Goal: Transaction & Acquisition: Purchase product/service

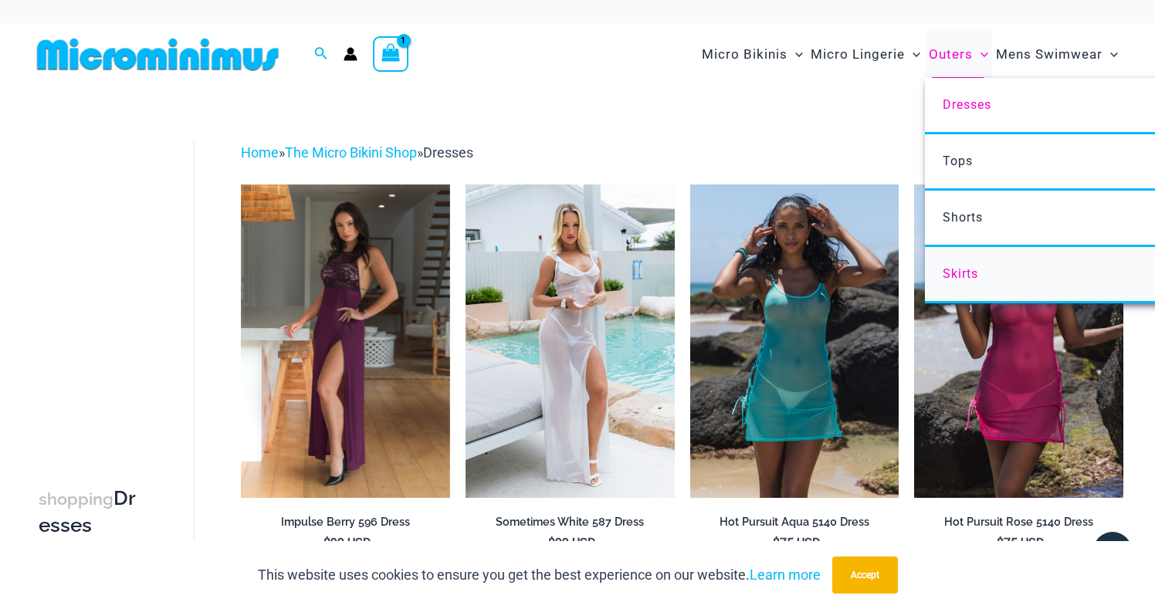
click at [956, 276] on span "Skirts" at bounding box center [961, 273] width 36 height 15
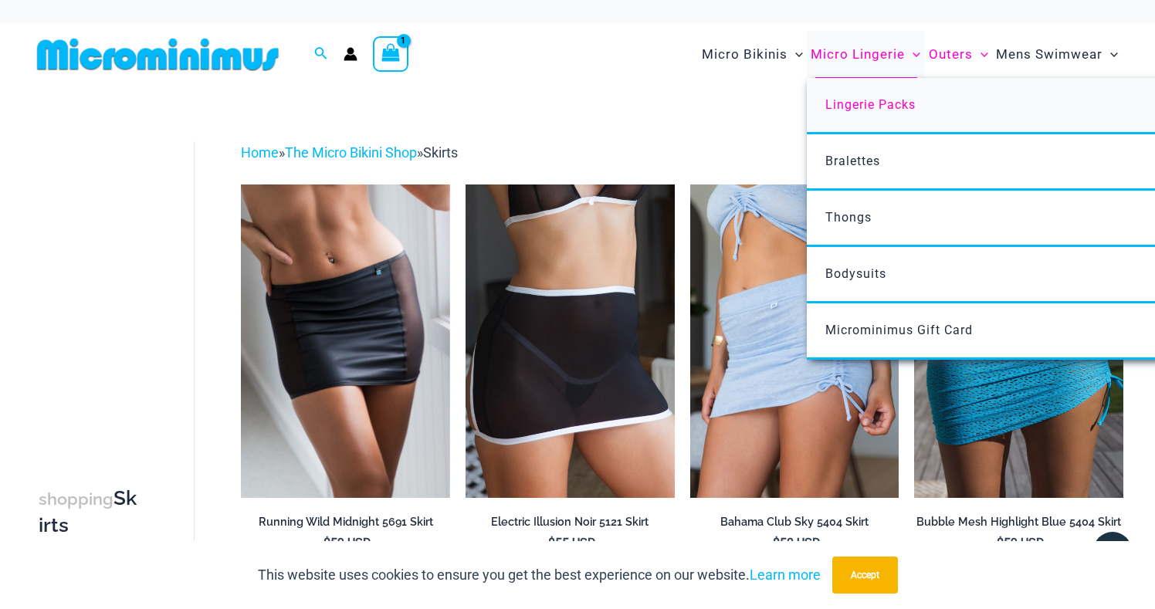
click at [866, 104] on span "Lingerie Packs" at bounding box center [870, 104] width 90 height 15
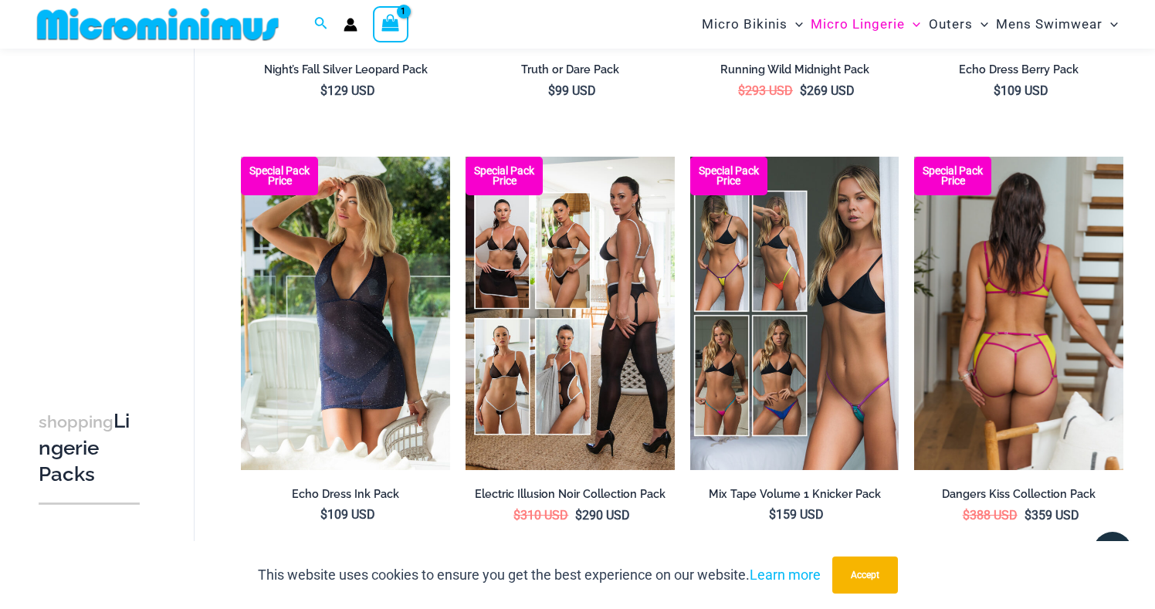
scroll to position [446, 0]
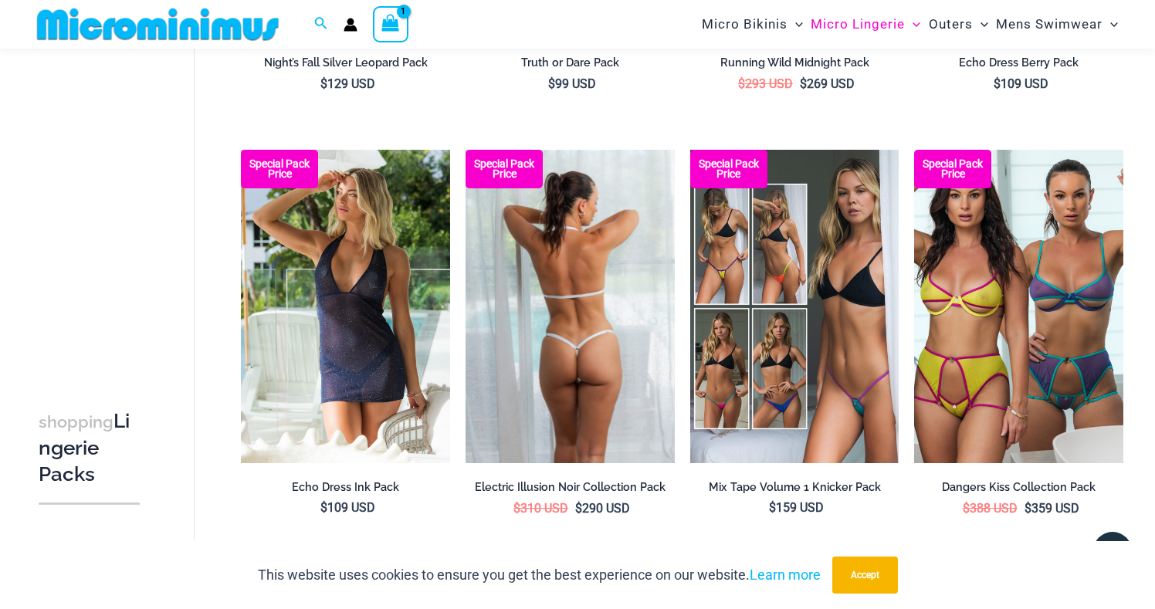
click at [575, 385] on img at bounding box center [570, 307] width 209 height 314
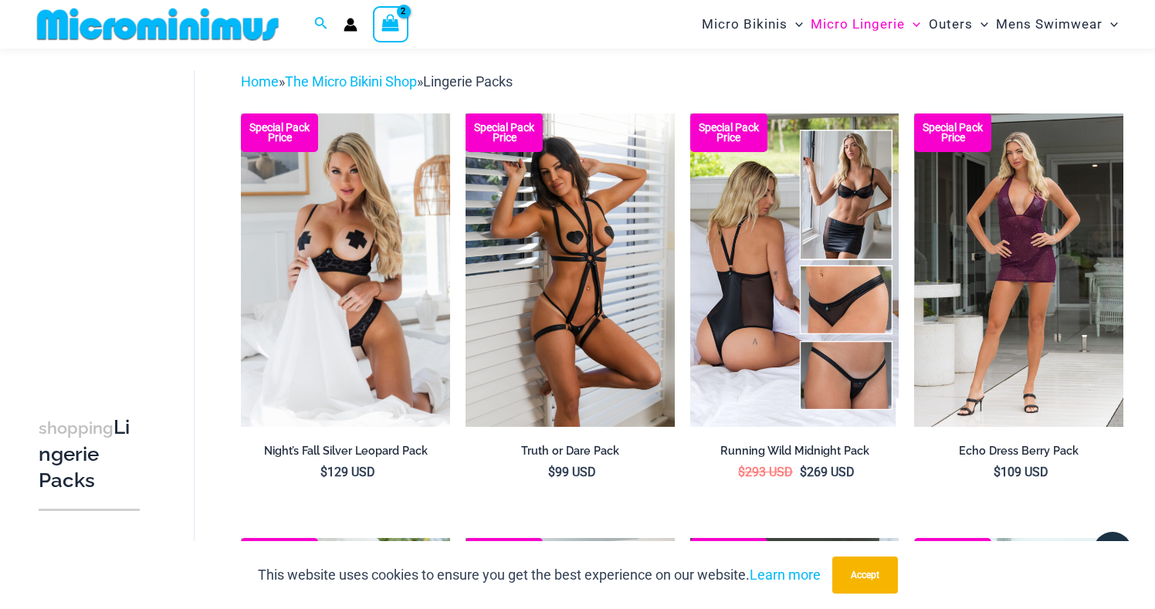
scroll to position [22, 0]
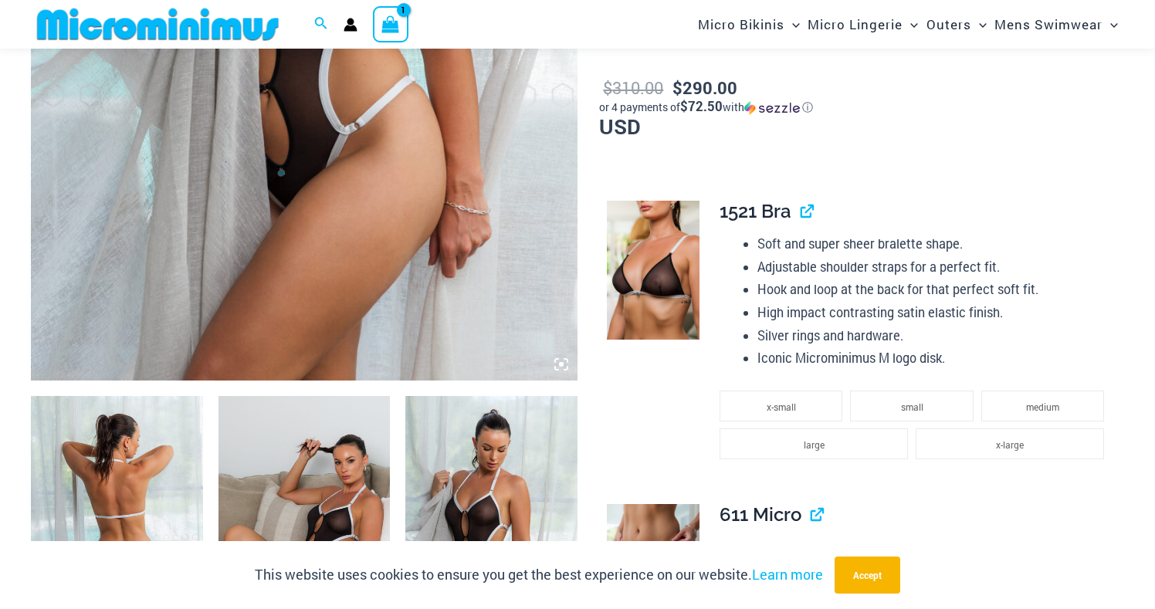
scroll to position [586, 0]
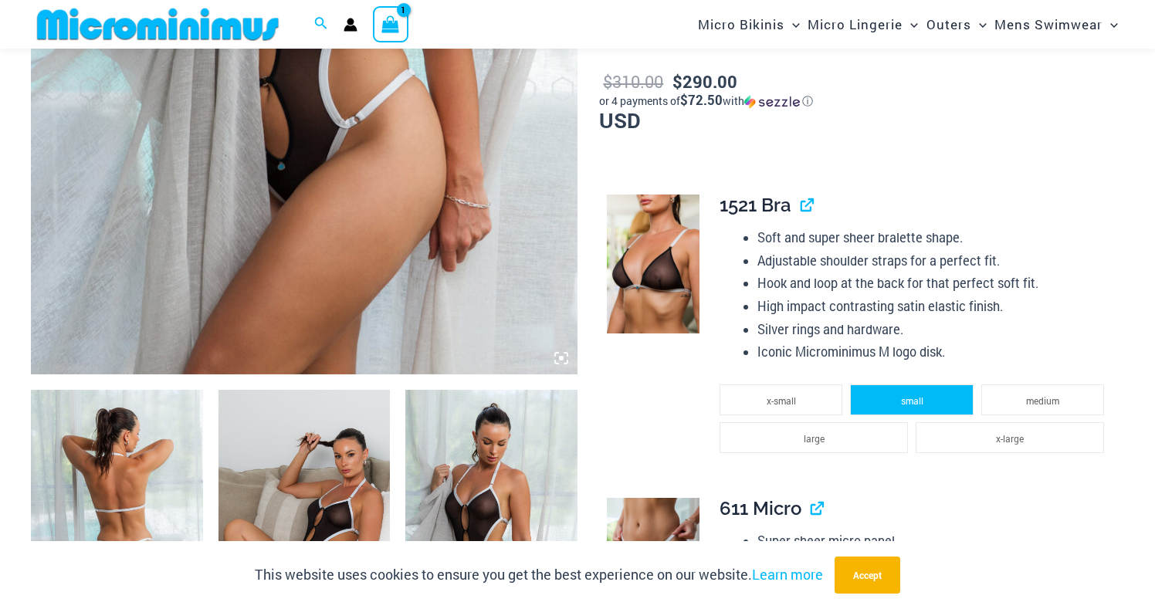
click at [929, 393] on li "small" at bounding box center [911, 400] width 123 height 31
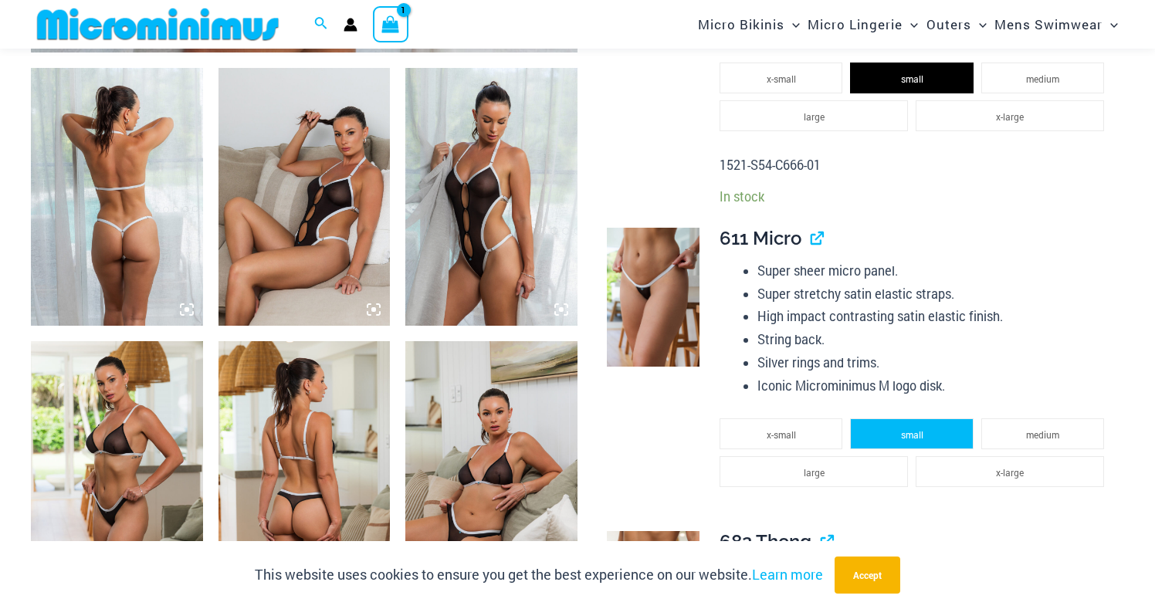
click at [917, 429] on span "small" at bounding box center [912, 435] width 22 height 12
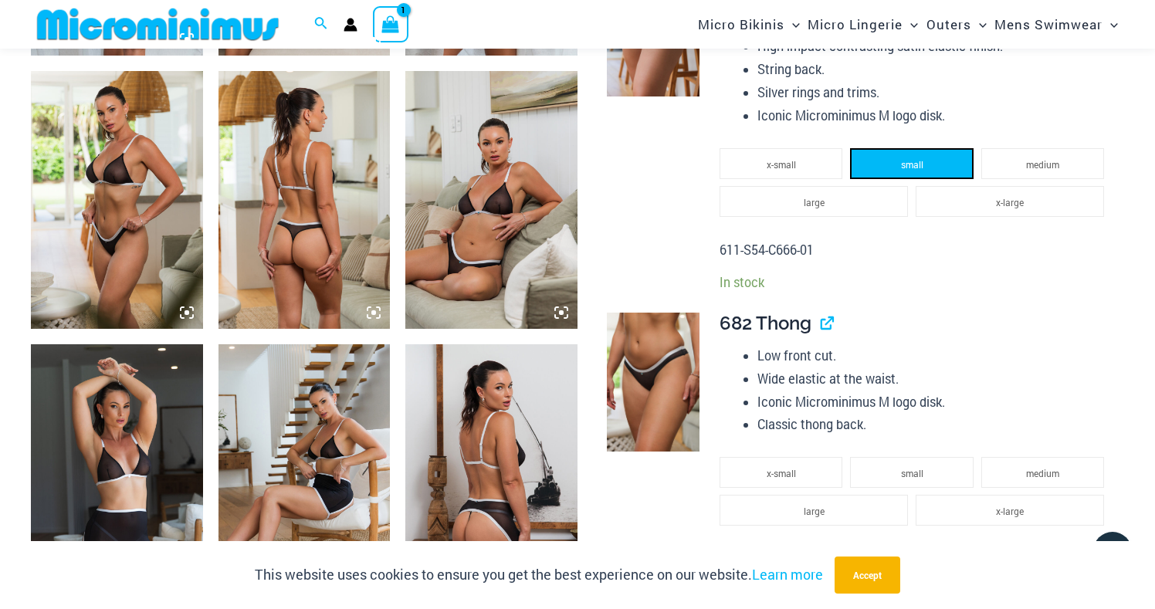
scroll to position [1181, 0]
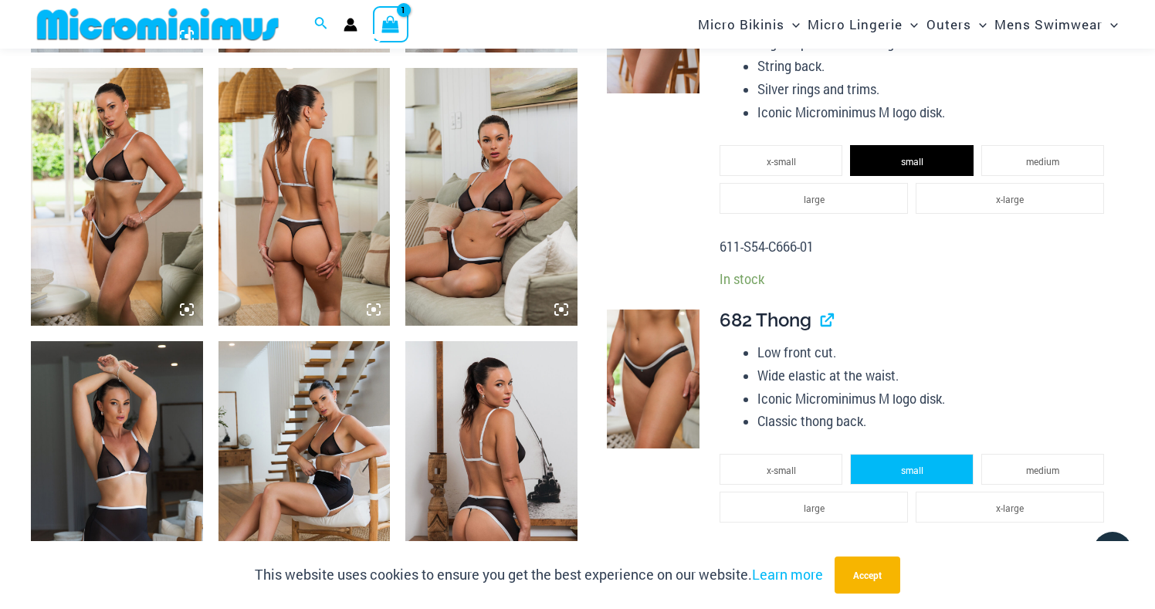
click at [922, 464] on span "small" at bounding box center [912, 470] width 22 height 12
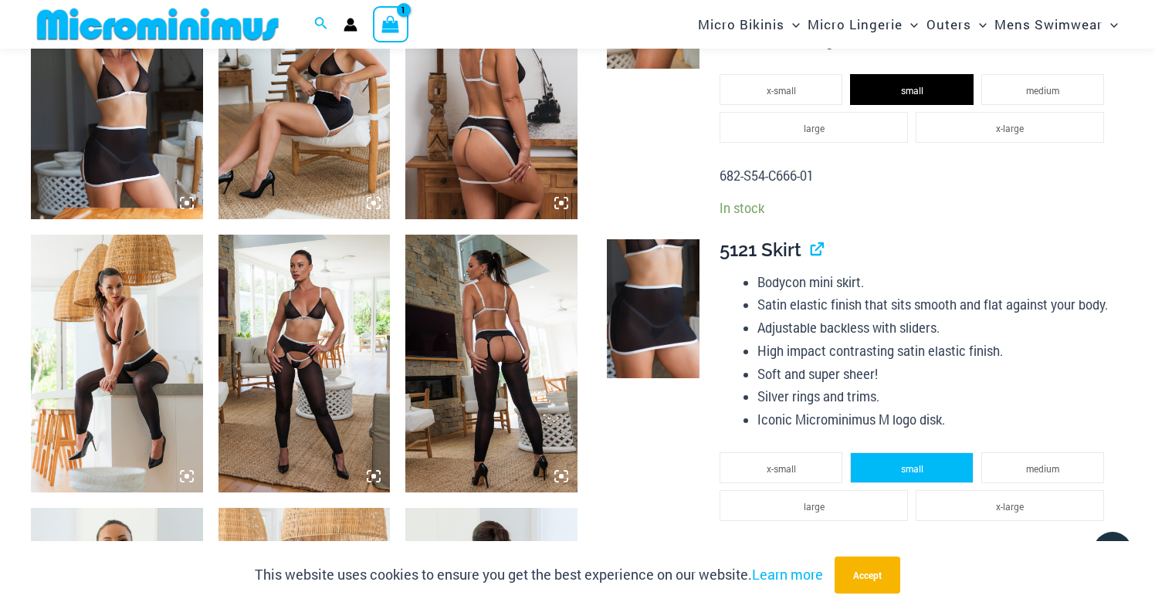
click at [922, 463] on span "small" at bounding box center [912, 469] width 22 height 12
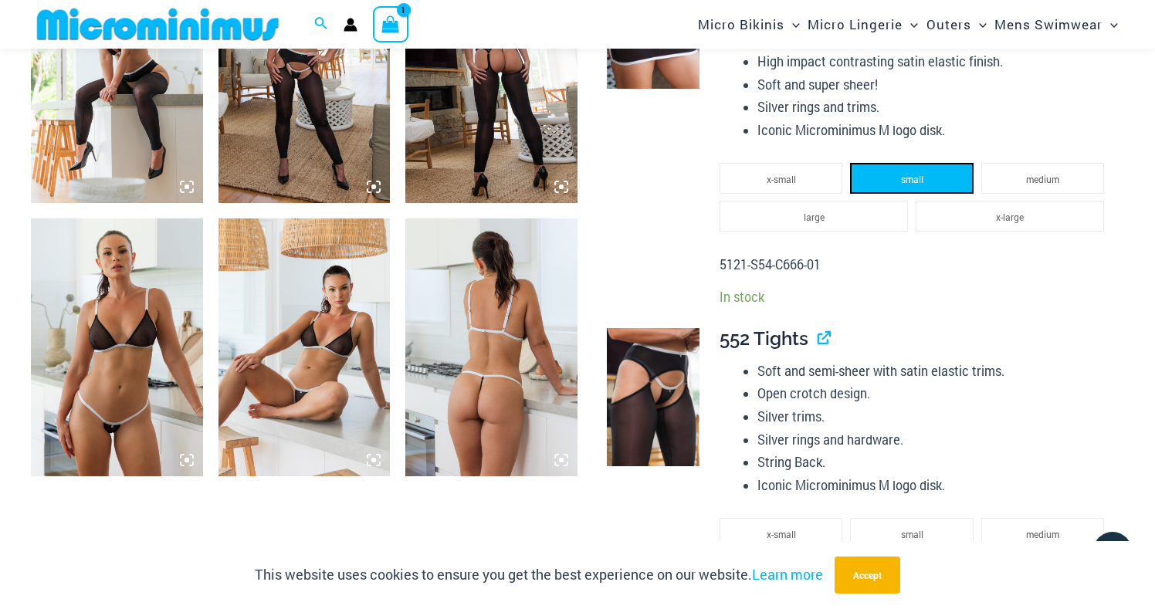
scroll to position [1853, 0]
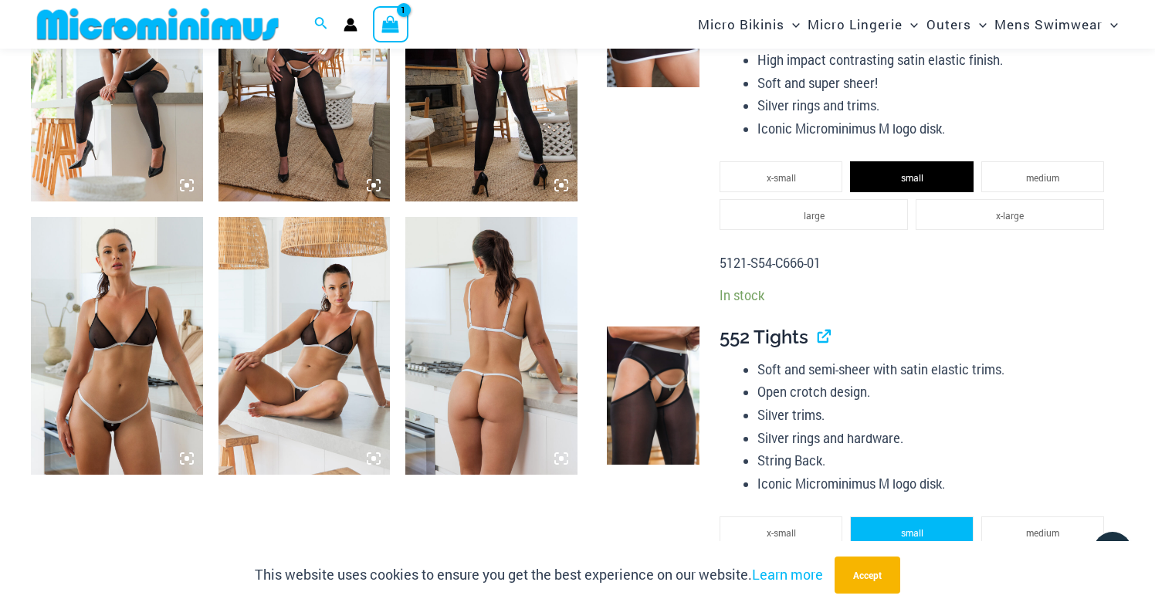
click at [923, 524] on li "small" at bounding box center [911, 532] width 123 height 31
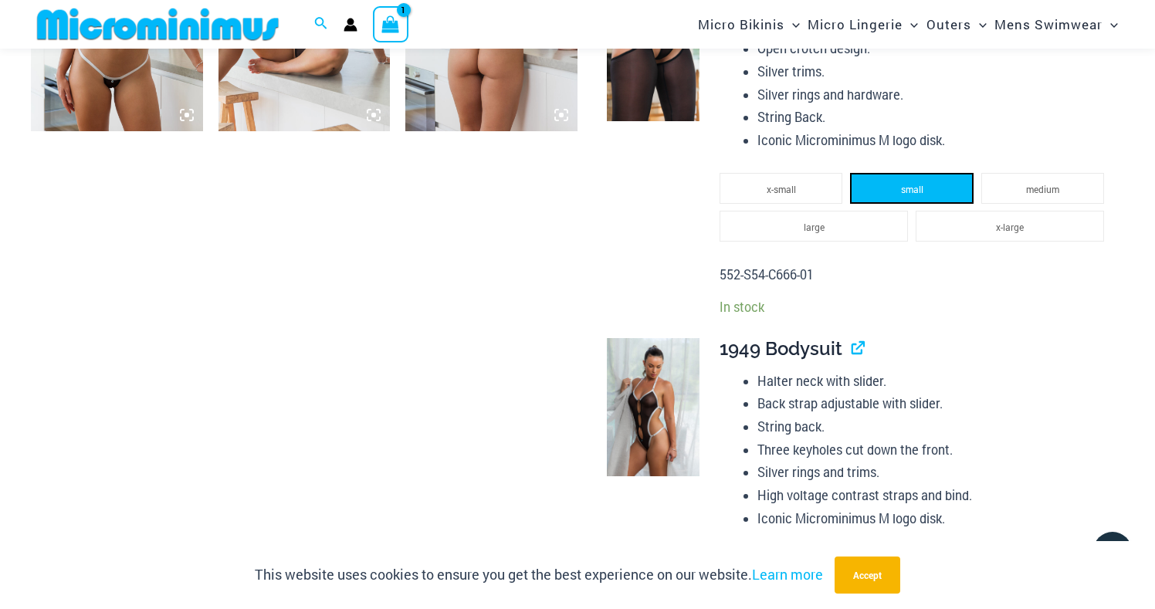
scroll to position [2213, 0]
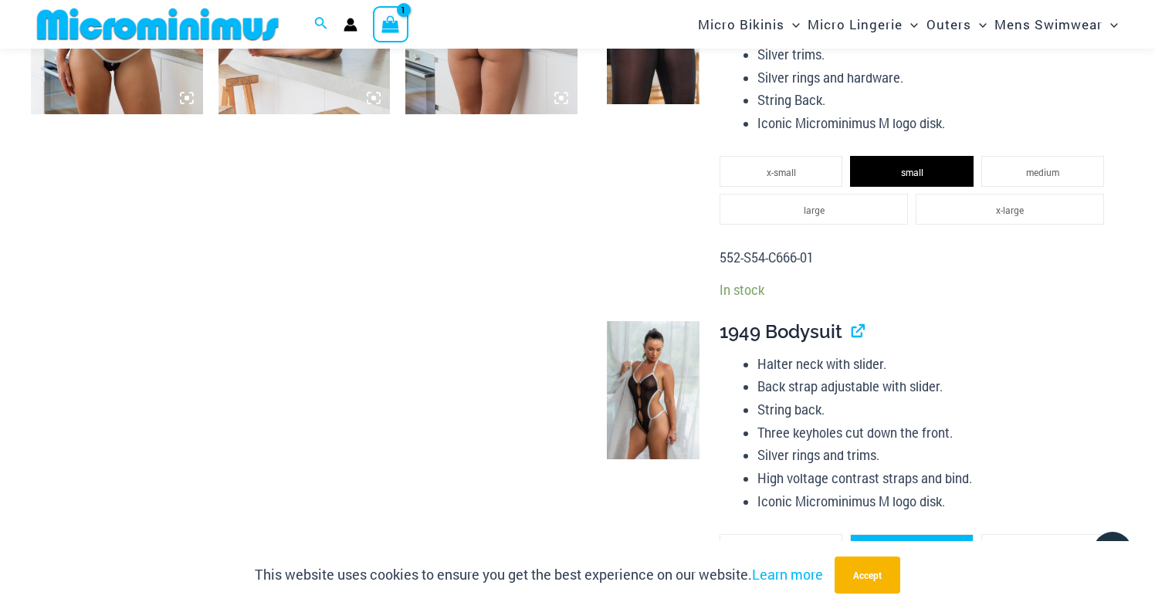
click at [917, 544] on span "small" at bounding box center [912, 550] width 22 height 12
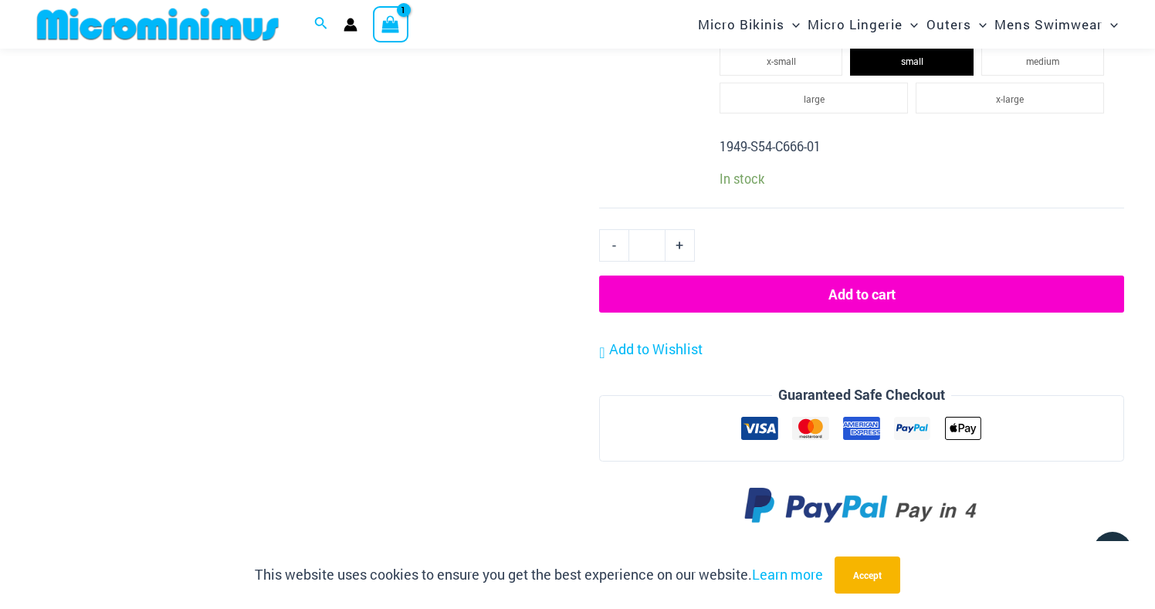
scroll to position [2704, 0]
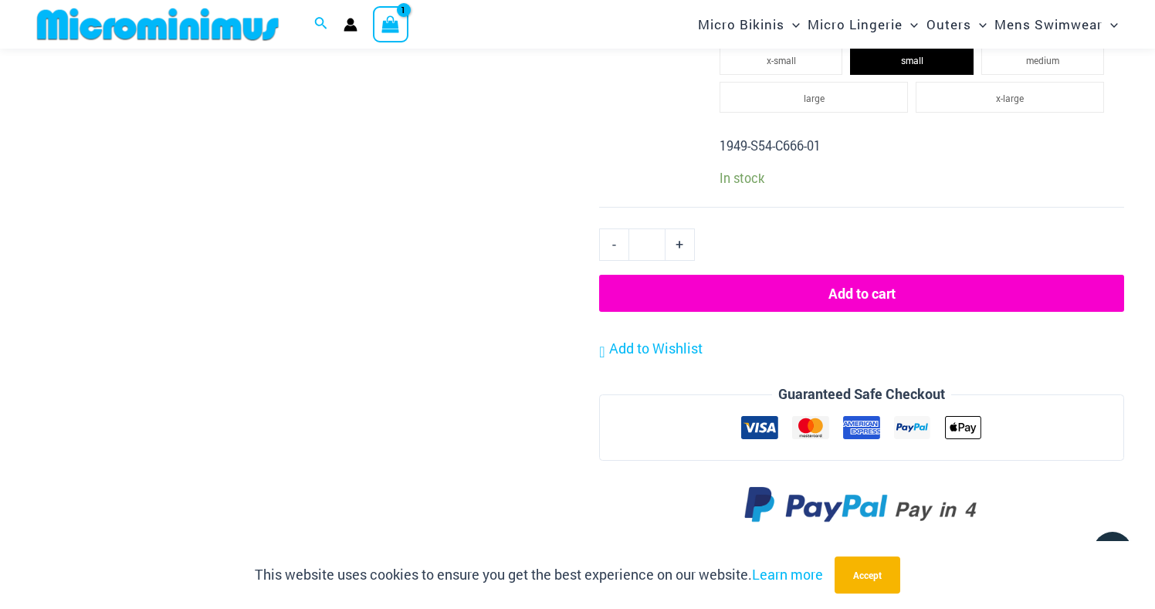
click at [828, 285] on button "Add to cart" at bounding box center [861, 293] width 525 height 37
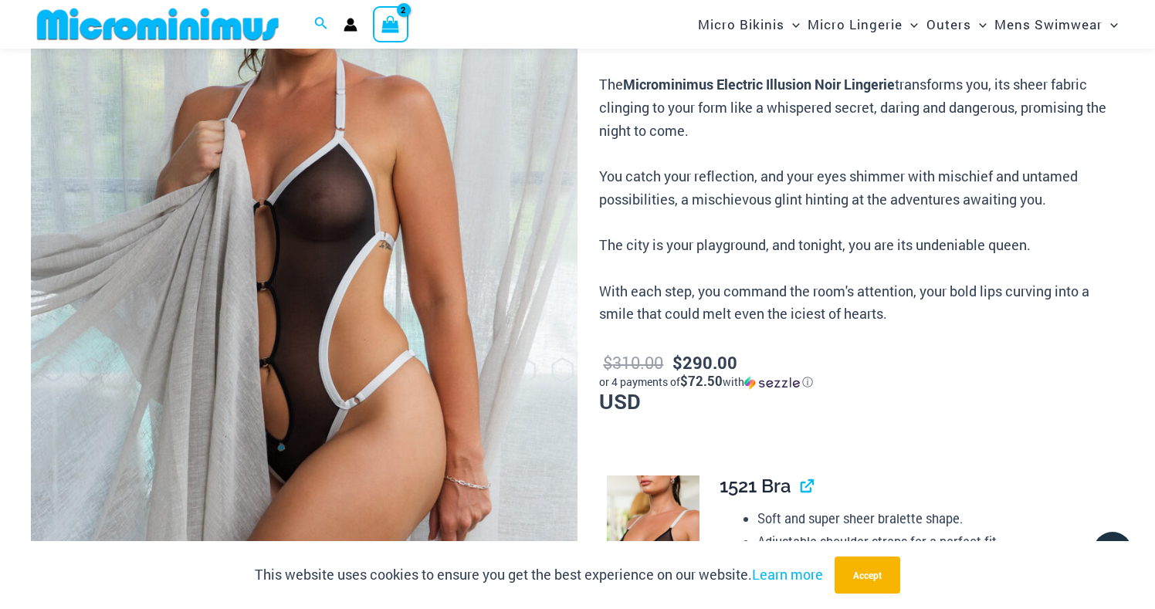
scroll to position [63, 0]
